Goal: Task Accomplishment & Management: Use online tool/utility

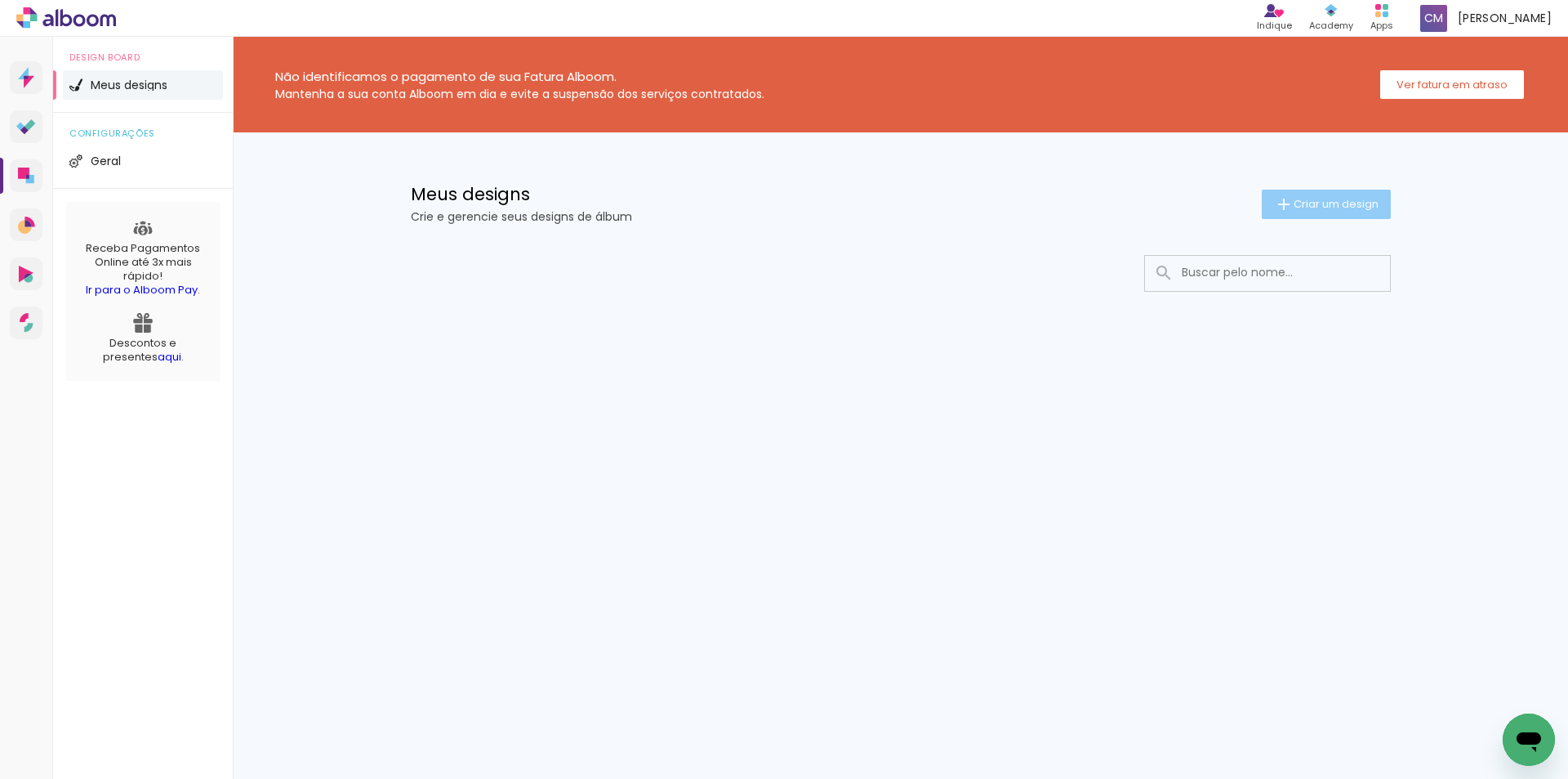
click at [1335, 198] on span "Criar um design" at bounding box center [1336, 204] width 85 height 11
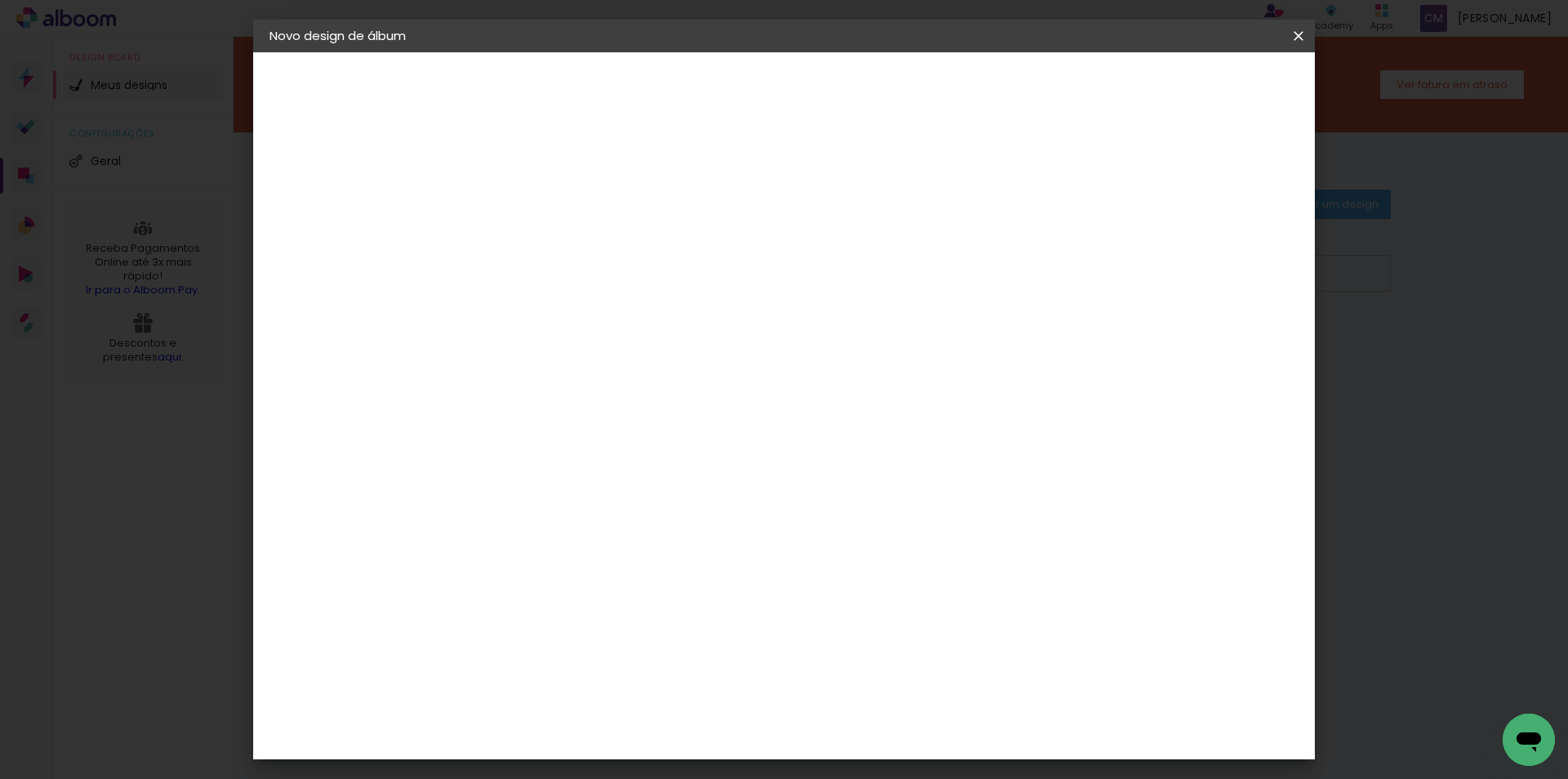
click at [0, 0] on iron-icon at bounding box center [0, 0] width 0 height 0
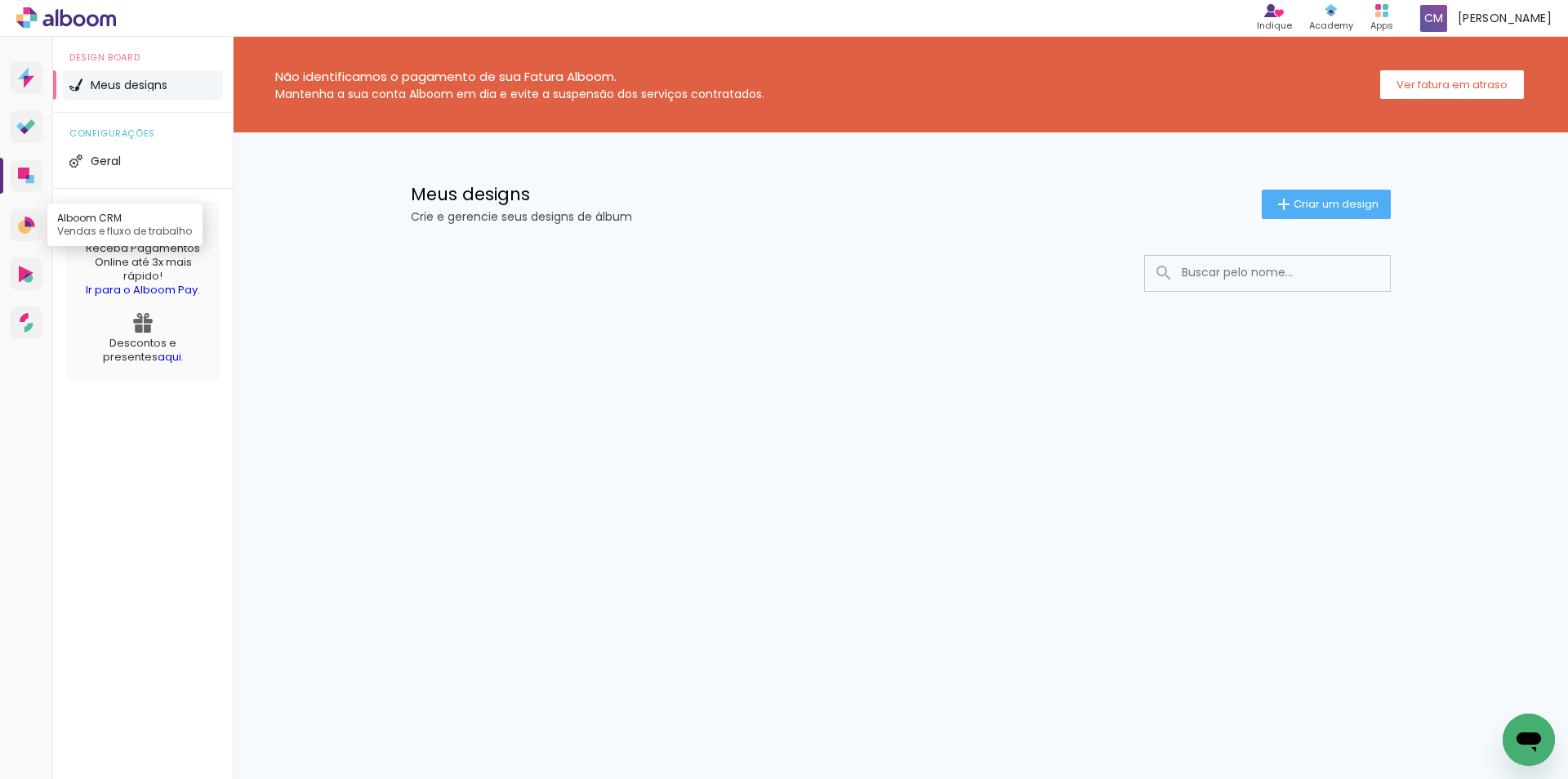
click at [25, 230] on icon at bounding box center [24, 226] width 14 height 14
click at [25, 268] on icon at bounding box center [26, 274] width 14 height 17
